Goal: Use online tool/utility: Utilize a website feature to perform a specific function

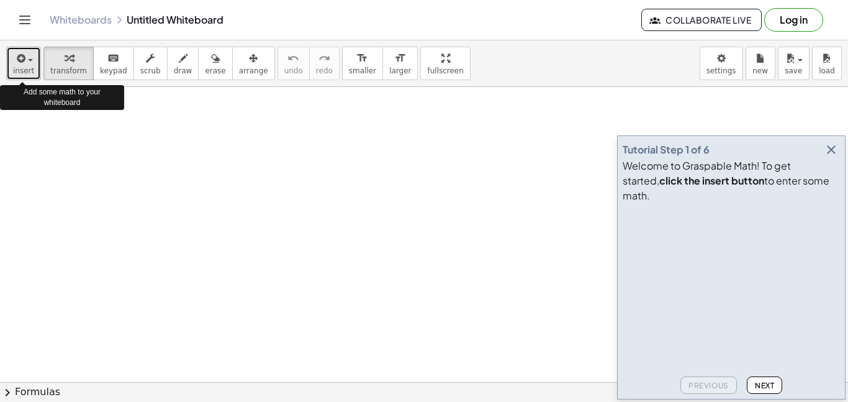
click at [16, 59] on icon "button" at bounding box center [19, 58] width 11 height 15
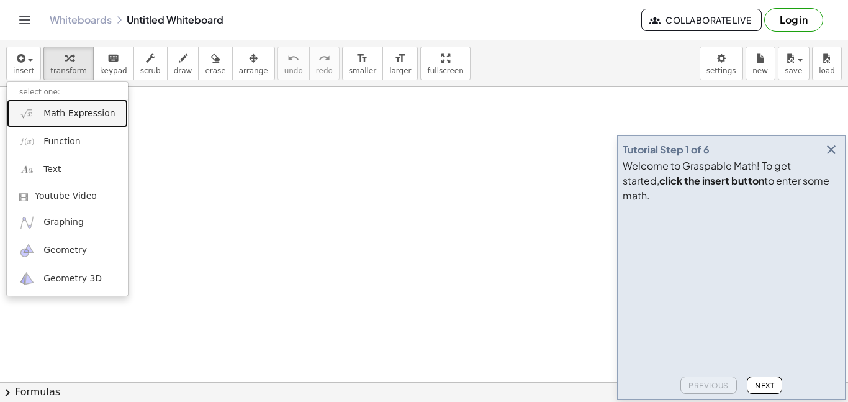
click at [58, 123] on link "Math Expression" at bounding box center [67, 113] width 121 height 28
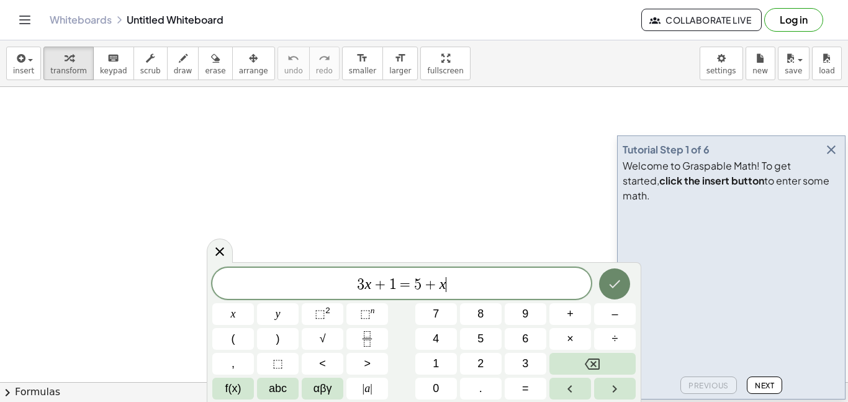
click at [613, 279] on icon "Done" at bounding box center [614, 283] width 15 height 15
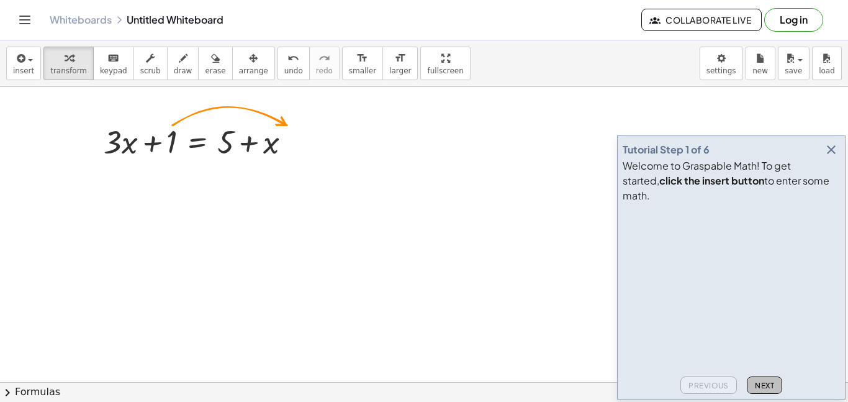
click at [764, 384] on span "Next" at bounding box center [764, 385] width 19 height 9
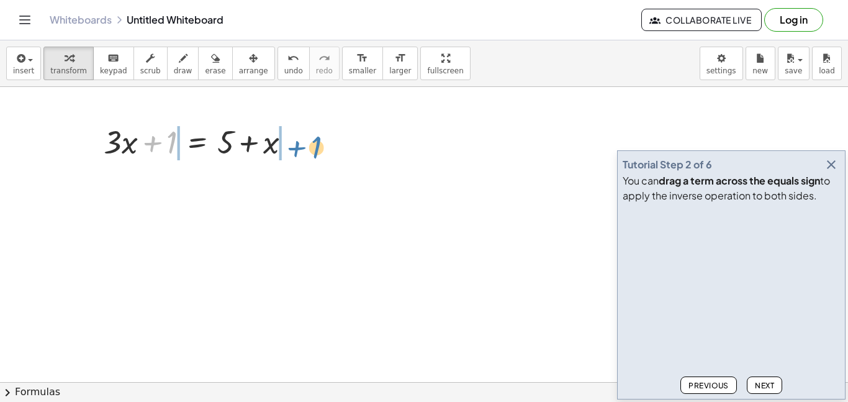
drag, startPoint x: 166, startPoint y: 142, endPoint x: 311, endPoint y: 145, distance: 145.3
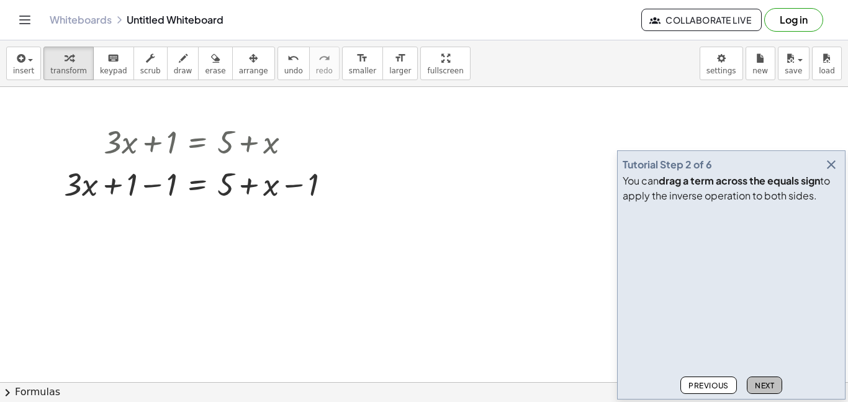
click at [765, 383] on span "Next" at bounding box center [764, 385] width 19 height 9
click at [167, 175] on div at bounding box center [202, 183] width 289 height 42
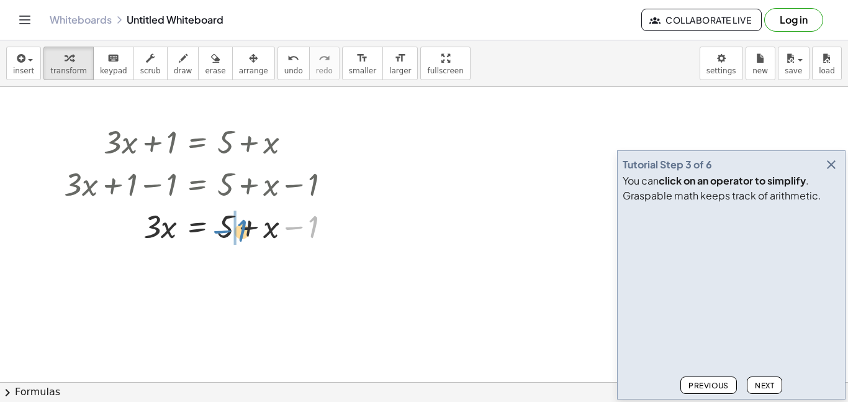
drag, startPoint x: 305, startPoint y: 230, endPoint x: 234, endPoint y: 233, distance: 71.5
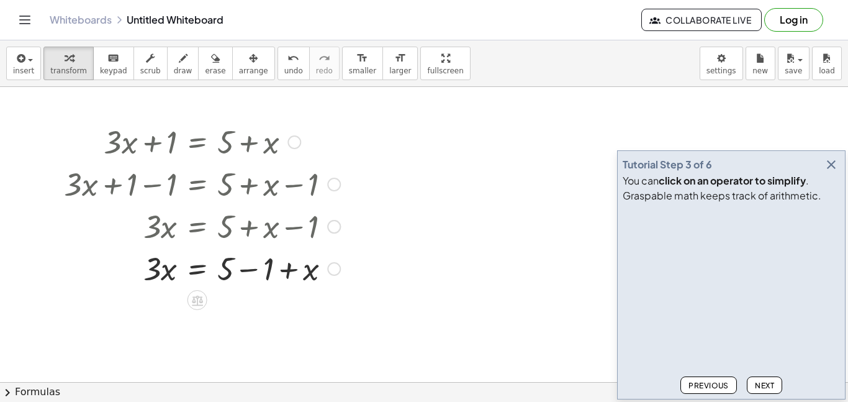
click at [259, 227] on div at bounding box center [202, 225] width 289 height 42
drag, startPoint x: 266, startPoint y: 264, endPoint x: 228, endPoint y: 264, distance: 37.2
click at [756, 384] on span "Next" at bounding box center [764, 385] width 19 height 9
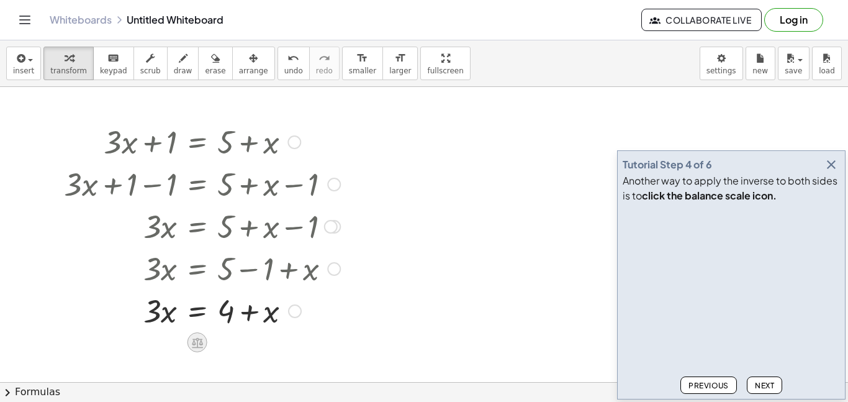
click at [192, 336] on icon at bounding box center [197, 342] width 13 height 13
click at [198, 343] on span "×" at bounding box center [197, 342] width 7 height 18
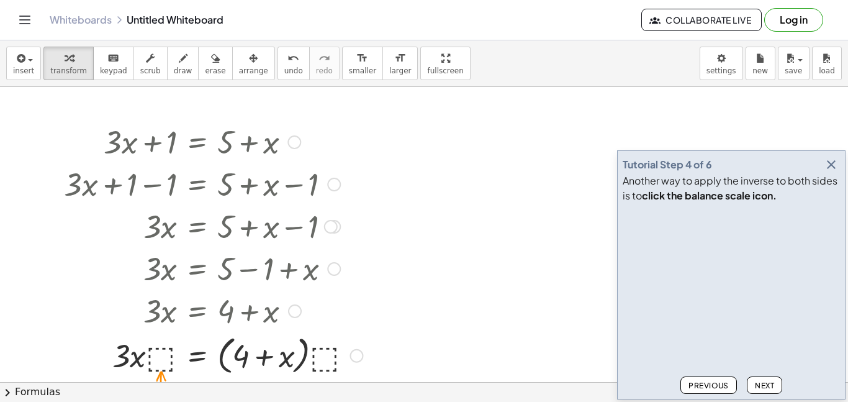
click at [163, 350] on div at bounding box center [213, 354] width 311 height 47
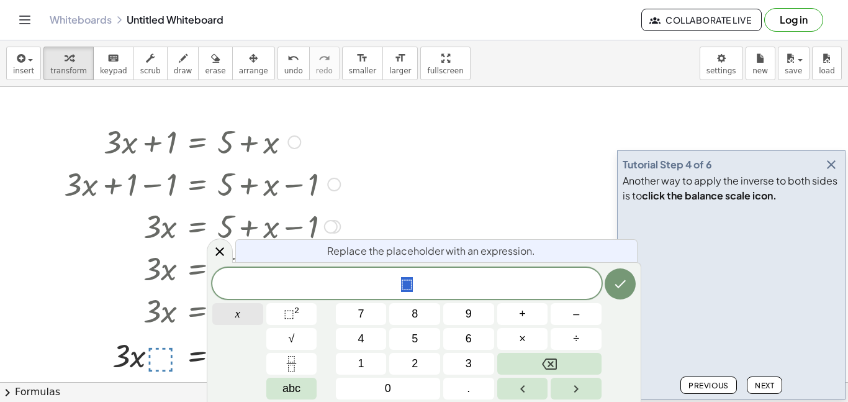
click at [247, 322] on button "x" at bounding box center [237, 314] width 51 height 22
click at [624, 287] on icon "Done" at bounding box center [620, 283] width 15 height 15
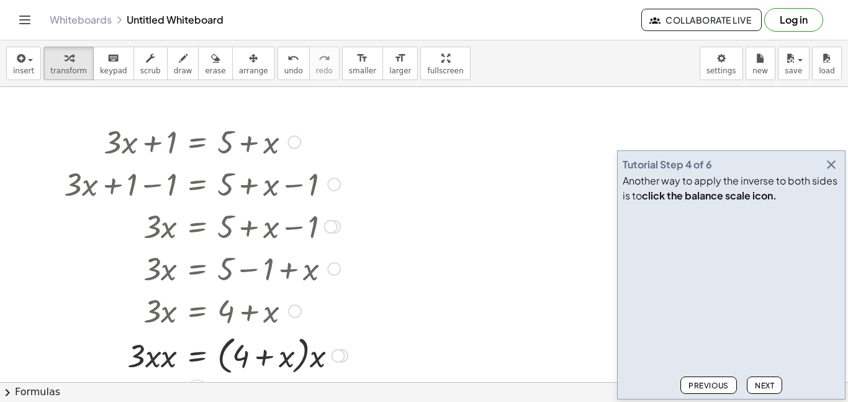
click at [340, 349] on div at bounding box center [338, 356] width 14 height 14
click at [768, 388] on span "Next" at bounding box center [764, 385] width 19 height 9
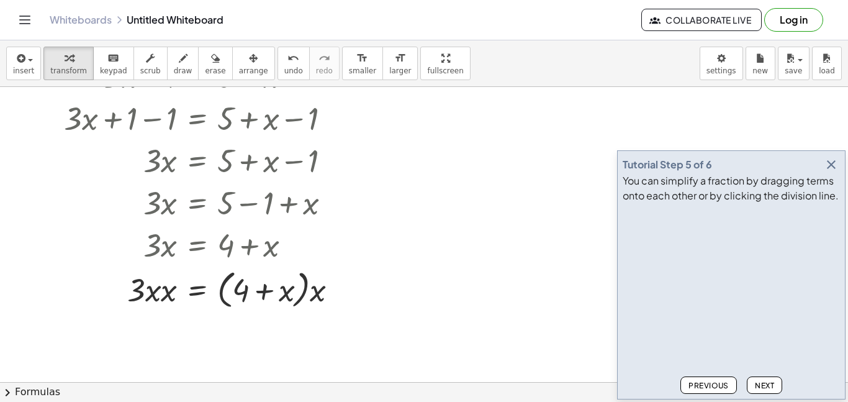
scroll to position [73, 0]
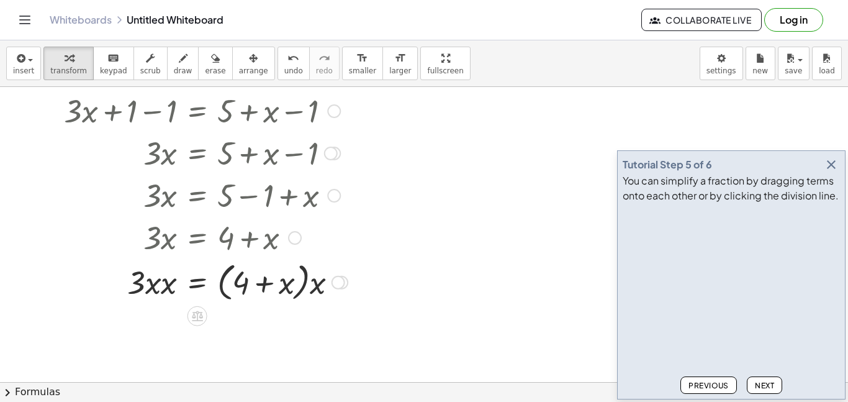
click at [340, 282] on div "Transform line Copy line as LaTeX Copy derivation as LaTeX Expand new lines: On" at bounding box center [338, 283] width 14 height 14
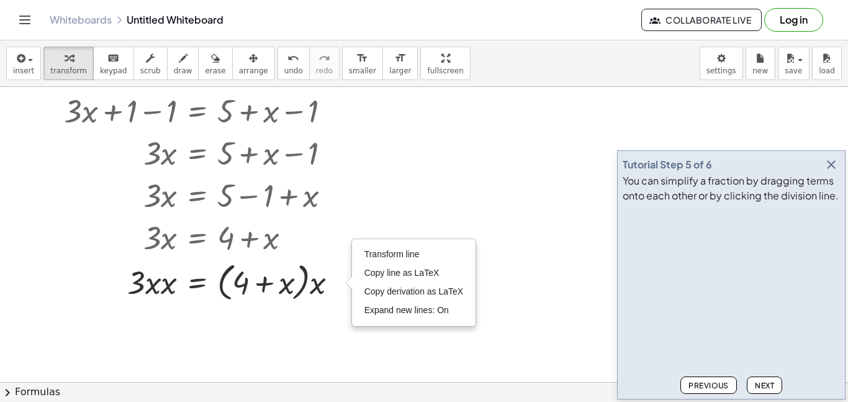
click at [369, 236] on div at bounding box center [424, 349] width 848 height 670
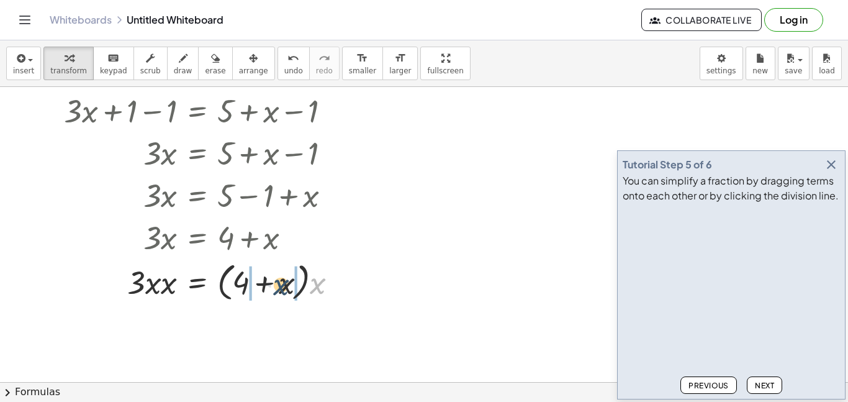
drag, startPoint x: 315, startPoint y: 285, endPoint x: 279, endPoint y: 286, distance: 36.0
click at [279, 286] on div at bounding box center [206, 281] width 296 height 47
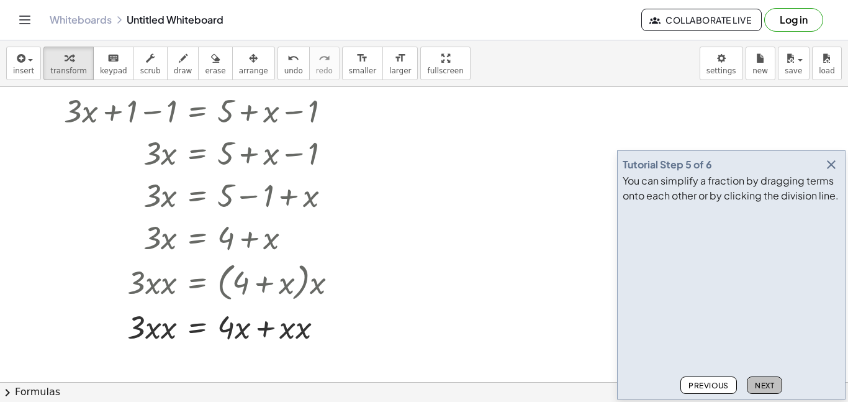
click at [762, 385] on span "Next" at bounding box center [764, 385] width 19 height 9
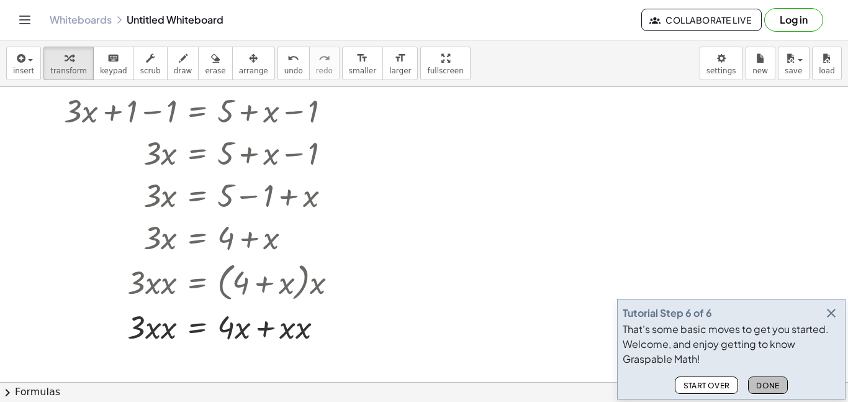
click at [762, 385] on span "Done" at bounding box center [768, 385] width 24 height 9
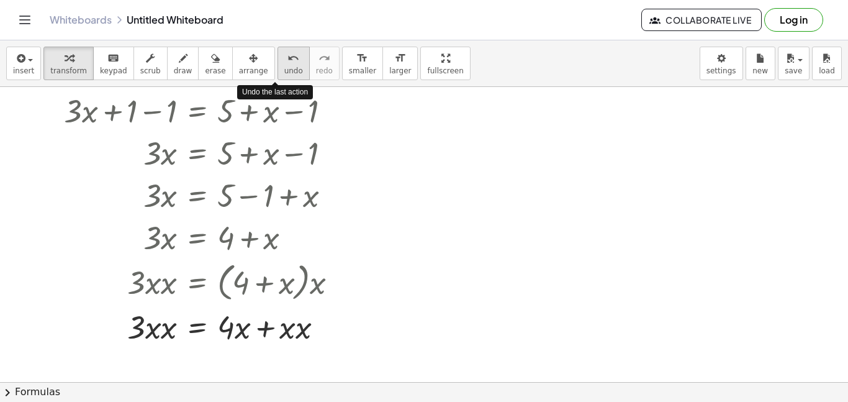
click at [284, 56] on div "undo" at bounding box center [293, 57] width 19 height 15
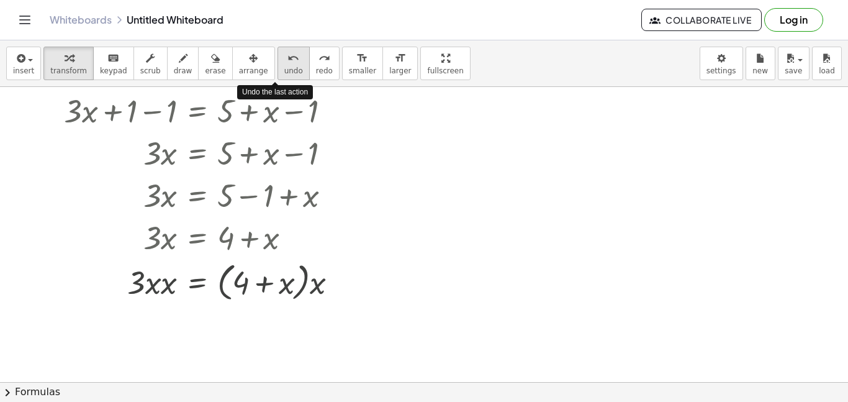
click at [284, 56] on div "undo" at bounding box center [293, 57] width 19 height 15
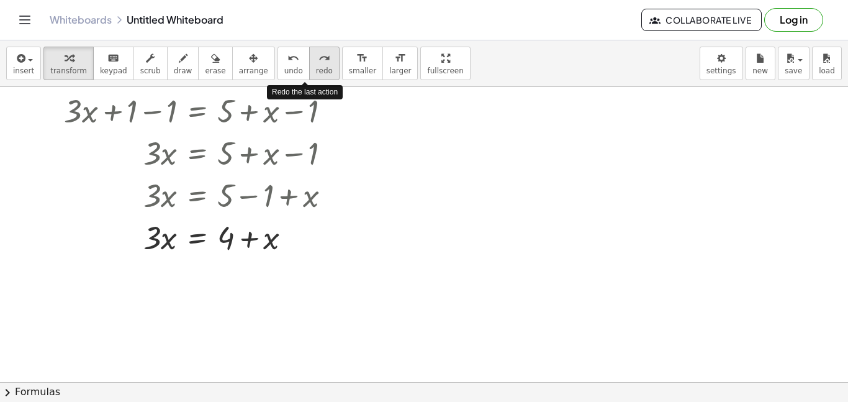
click at [316, 68] on span "redo" at bounding box center [324, 70] width 17 height 9
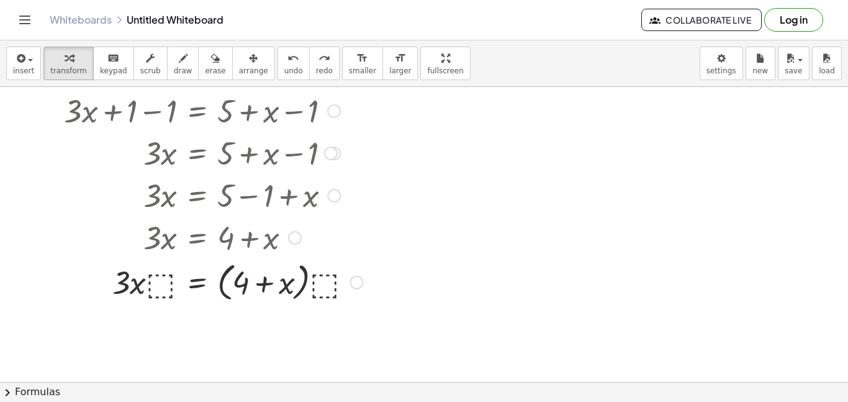
click at [172, 273] on div at bounding box center [213, 281] width 311 height 47
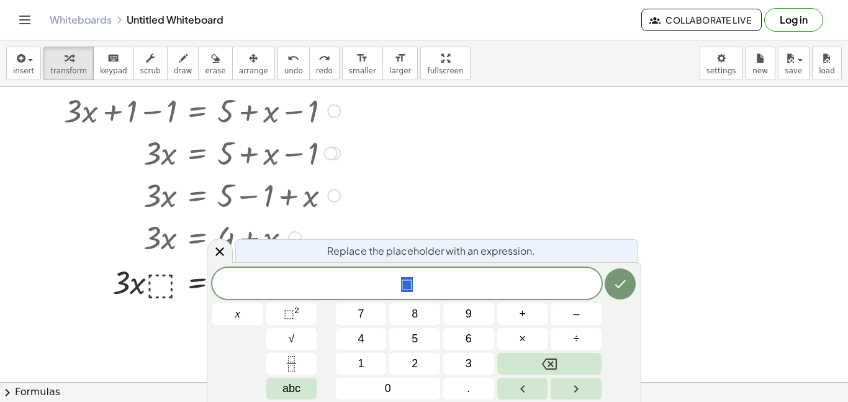
scroll to position [2, 0]
click at [245, 312] on button "x" at bounding box center [237, 314] width 51 height 22
click at [624, 286] on icon "Done" at bounding box center [620, 283] width 15 height 15
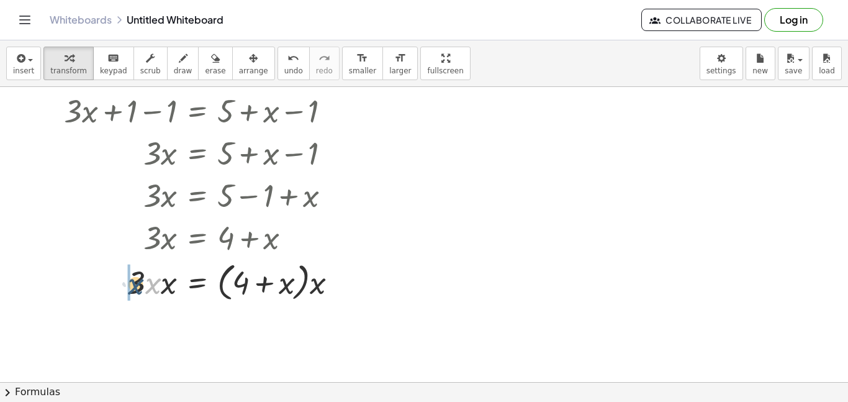
drag, startPoint x: 151, startPoint y: 284, endPoint x: 135, endPoint y: 283, distance: 15.6
click at [135, 283] on div at bounding box center [206, 281] width 296 height 47
drag, startPoint x: 145, startPoint y: 284, endPoint x: 237, endPoint y: 286, distance: 91.3
click at [237, 286] on div at bounding box center [206, 281] width 296 height 47
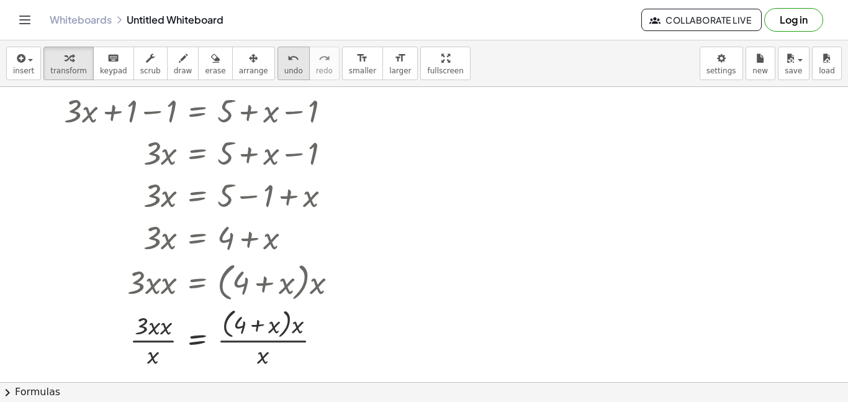
click at [287, 62] on icon "undo" at bounding box center [293, 58] width 12 height 15
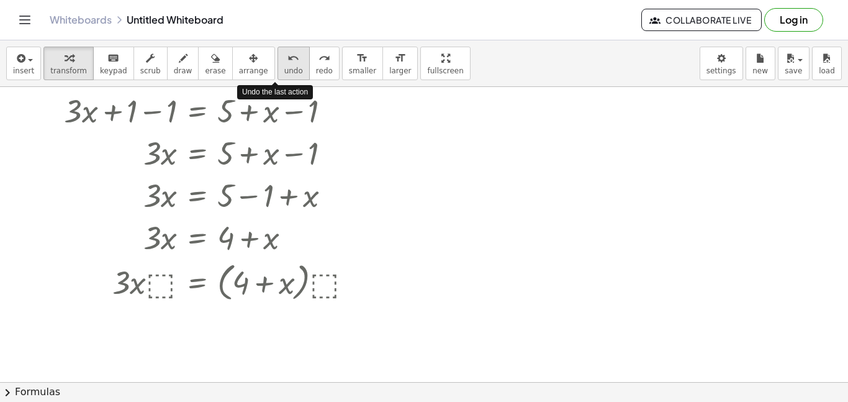
click at [287, 62] on icon "undo" at bounding box center [293, 58] width 12 height 15
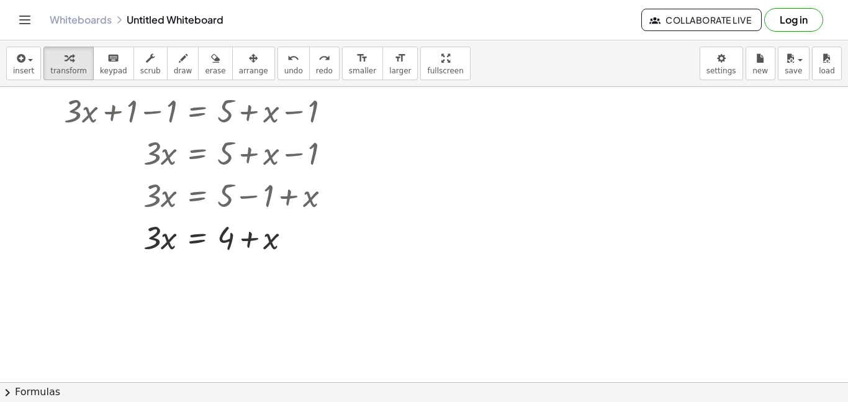
click at [185, 267] on div at bounding box center [424, 349] width 848 height 670
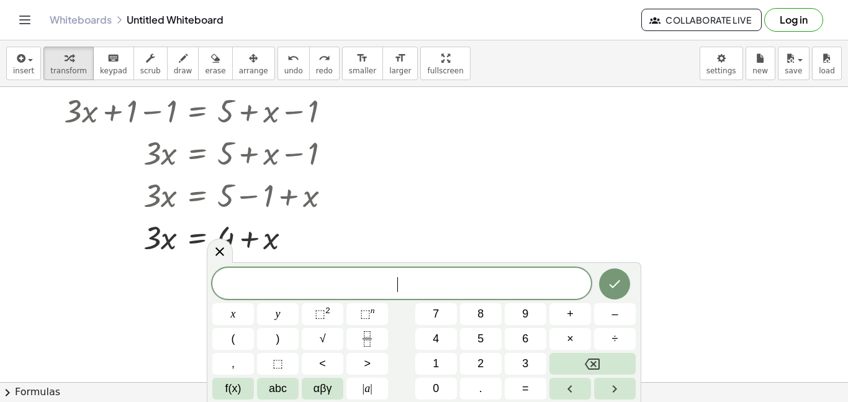
click at [661, 297] on div at bounding box center [424, 349] width 848 height 670
